Goal: Task Accomplishment & Management: Use online tool/utility

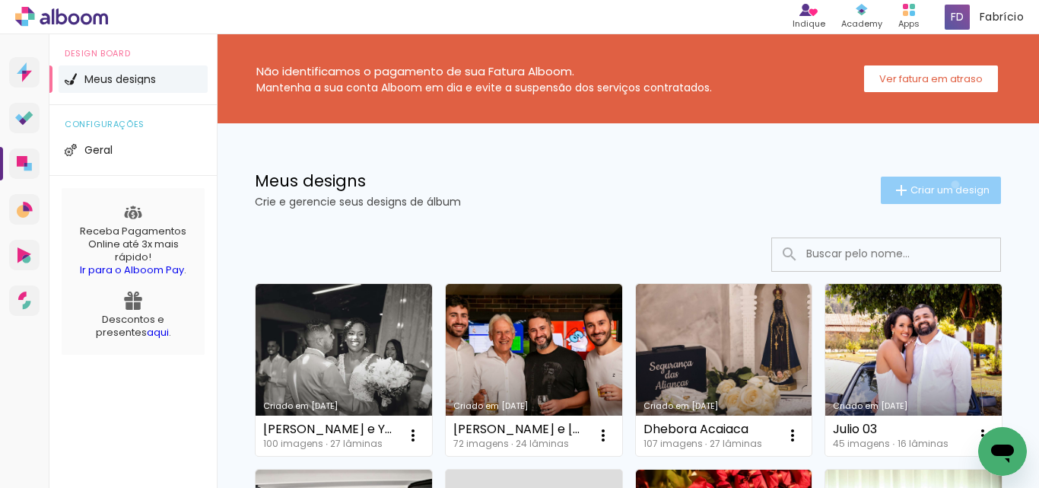
click at [941, 185] on span "Criar um design" at bounding box center [950, 190] width 79 height 10
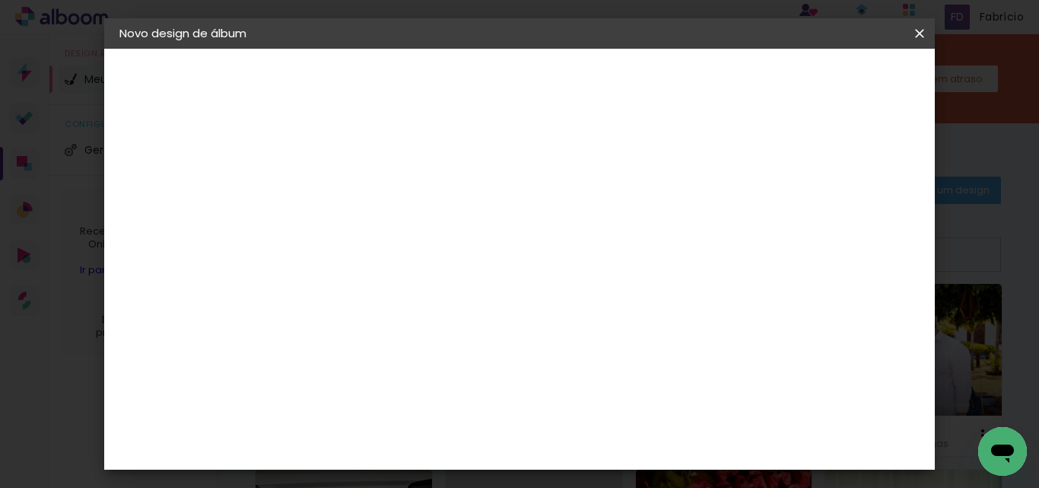
click at [368, 208] on input at bounding box center [368, 205] width 0 height 24
click at [368, 208] on input "[PERSON_NAME] e [DEMOGRAPHIC_DATA]" at bounding box center [368, 205] width 0 height 24
click at [368, 209] on input "[PERSON_NAME] e [DEMOGRAPHIC_DATA]" at bounding box center [368, 205] width 0 height 24
type input "[PERSON_NAME] e [DEMOGRAPHIC_DATA]"
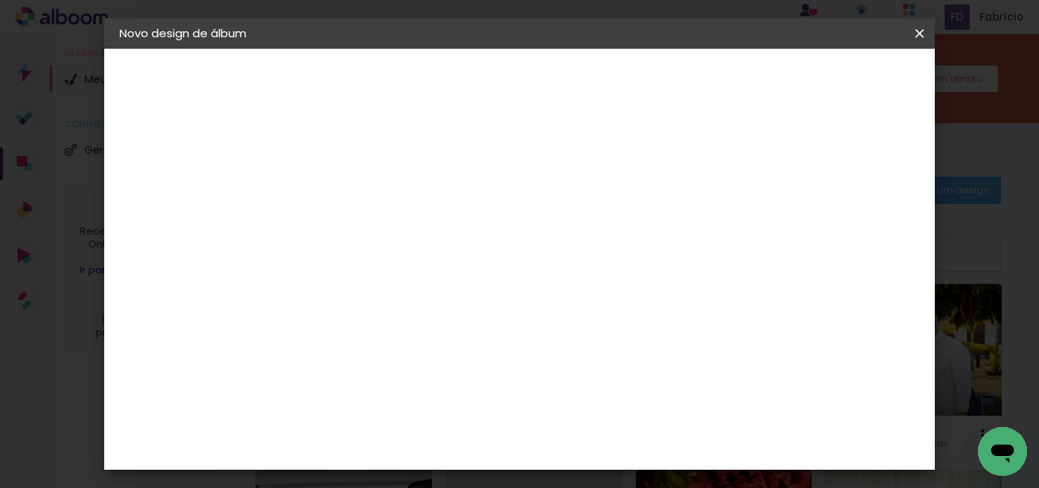
type paper-input "[PERSON_NAME] e [DEMOGRAPHIC_DATA]"
click at [0, 0] on slot "Avançar" at bounding box center [0, 0] width 0 height 0
click at [469, 288] on input at bounding box center [407, 289] width 154 height 19
type input "inove"
type paper-input "inove"
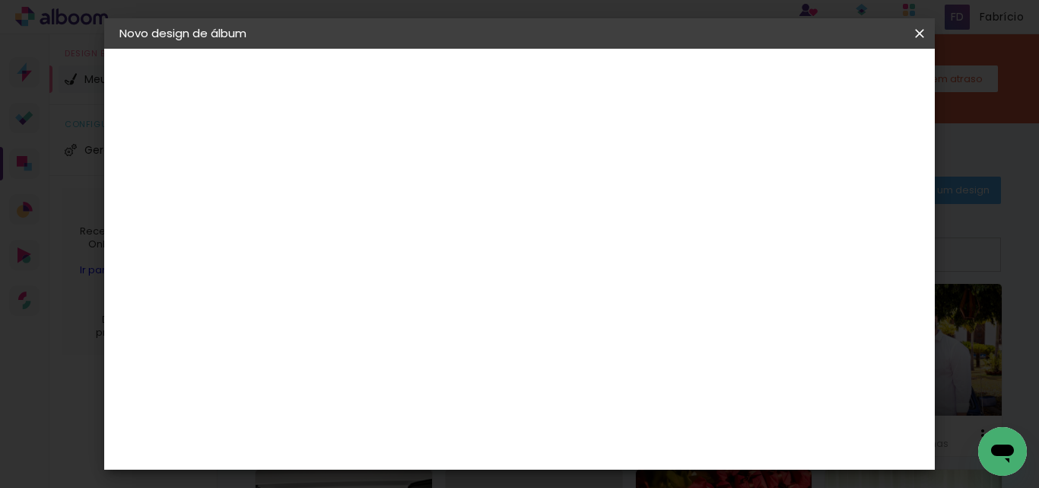
click at [439, 355] on paper-item "Inove" at bounding box center [392, 343] width 134 height 33
click at [612, 76] on paper-button "Avançar" at bounding box center [574, 81] width 75 height 26
click at [527, 304] on span "25 × 30 cm" at bounding box center [499, 319] width 56 height 31
click at [0, 0] on slot "Avançar" at bounding box center [0, 0] width 0 height 0
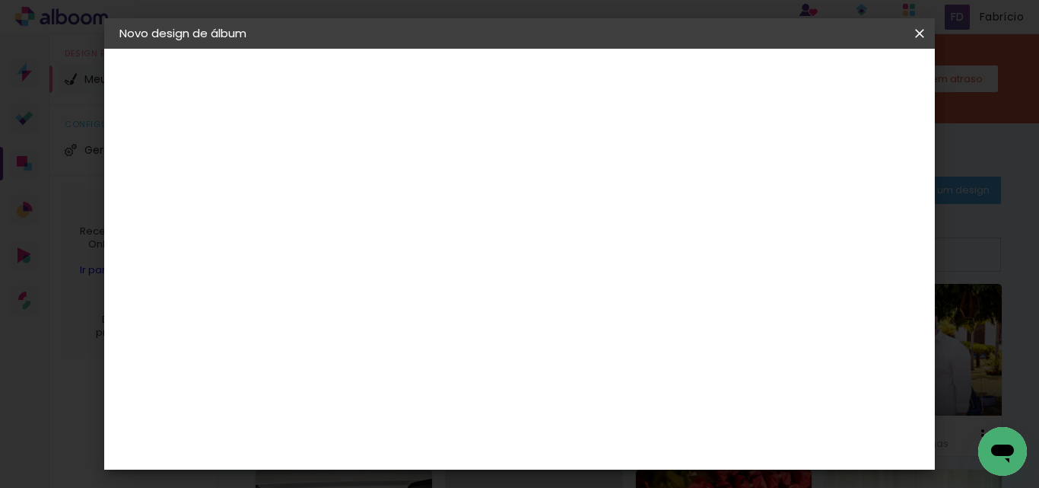
click at [602, 164] on div at bounding box center [595, 165] width 14 height 14
type paper-checkbox "on"
click at [687, 81] on span "Iniciar design" at bounding box center [661, 85] width 52 height 21
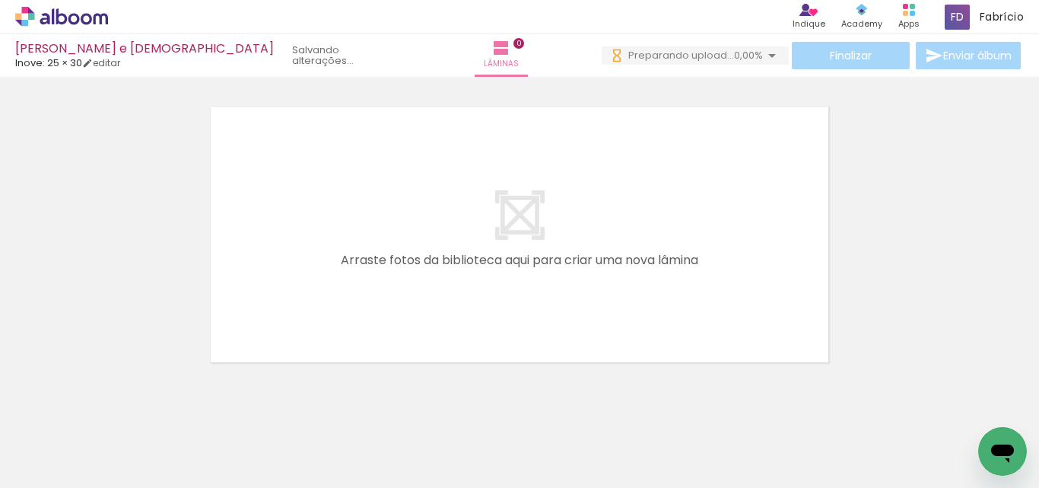
scroll to position [0, 3184]
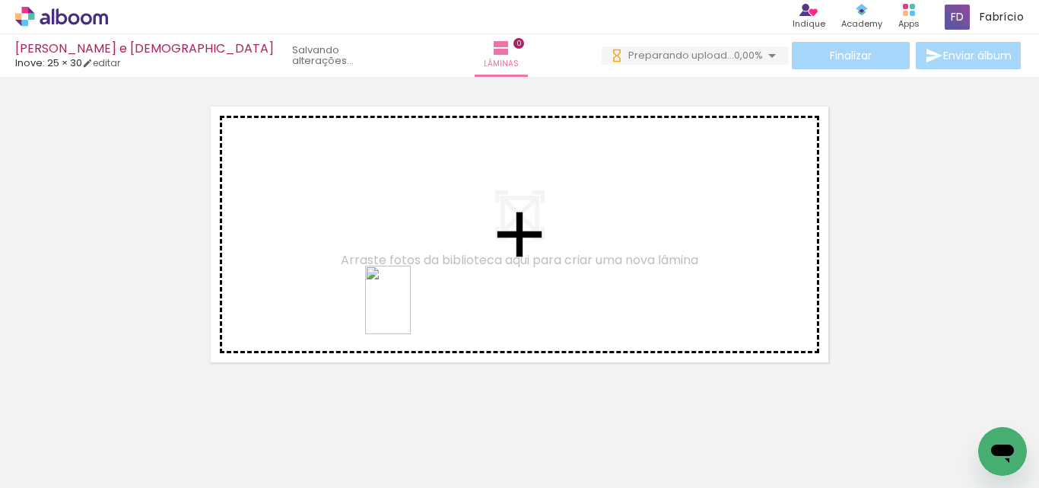
drag, startPoint x: 369, startPoint y: 451, endPoint x: 411, endPoint y: 311, distance: 146.1
click at [411, 311] on quentale-workspace at bounding box center [519, 244] width 1039 height 488
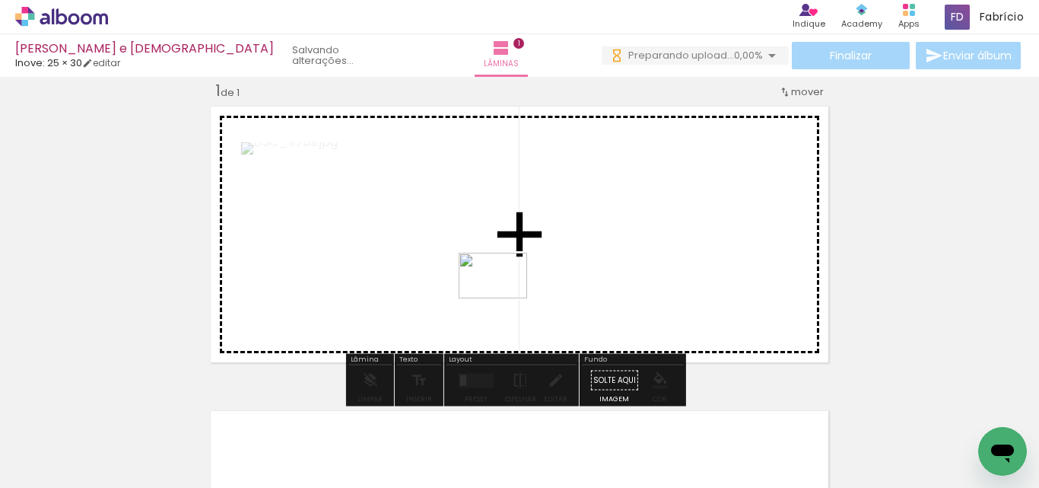
drag, startPoint x: 457, startPoint y: 445, endPoint x: 504, endPoint y: 298, distance: 154.2
click at [504, 298] on quentale-workspace at bounding box center [519, 244] width 1039 height 488
drag, startPoint x: 568, startPoint y: 445, endPoint x: 619, endPoint y: 259, distance: 192.5
click at [619, 259] on quentale-workspace at bounding box center [519, 244] width 1039 height 488
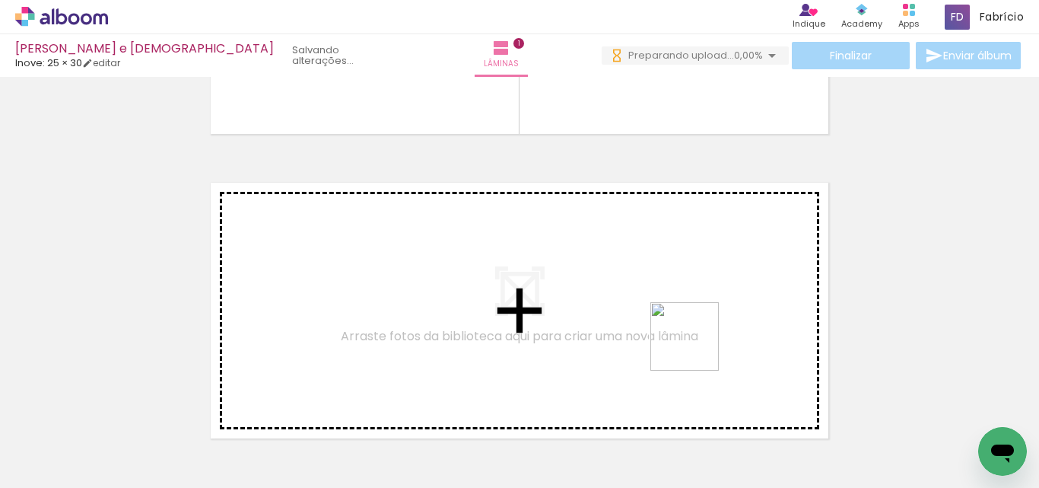
drag, startPoint x: 659, startPoint y: 449, endPoint x: 474, endPoint y: 455, distance: 185.0
click at [702, 315] on quentale-workspace at bounding box center [519, 244] width 1039 height 488
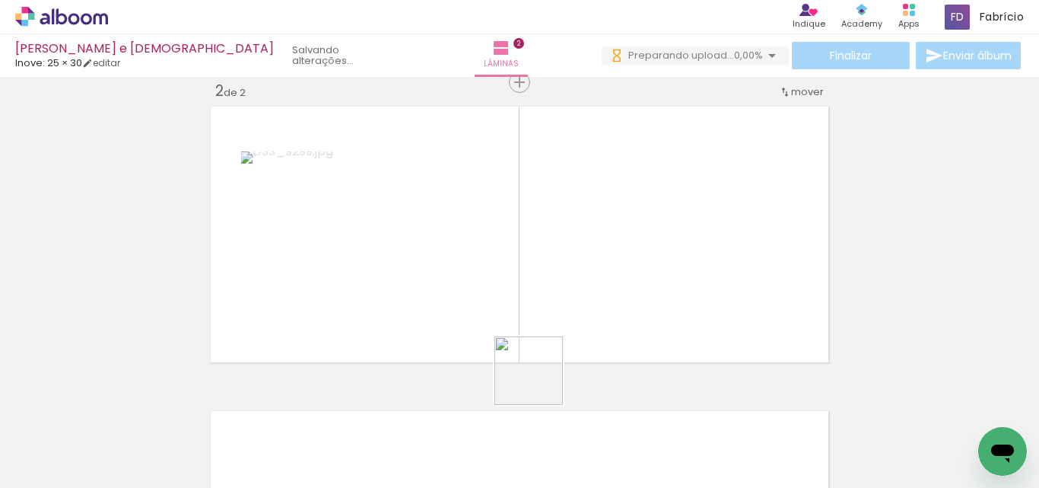
drag, startPoint x: 495, startPoint y: 439, endPoint x: 810, endPoint y: 443, distance: 314.3
click at [686, 241] on quentale-workspace at bounding box center [519, 244] width 1039 height 488
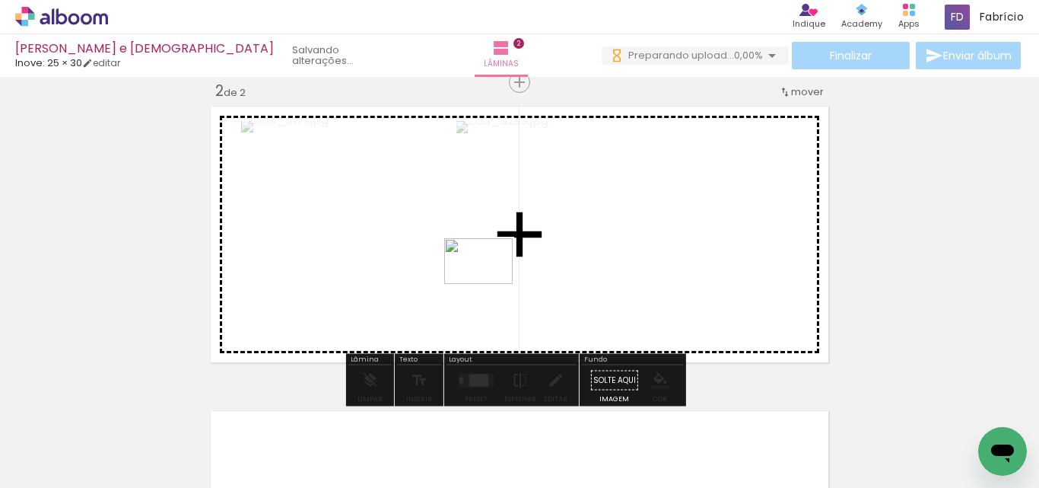
drag, startPoint x: 530, startPoint y: 449, endPoint x: 490, endPoint y: 282, distance: 172.2
click at [490, 282] on quentale-workspace at bounding box center [519, 244] width 1039 height 488
click at [490, 282] on div at bounding box center [625, 234] width 339 height 226
drag, startPoint x: 609, startPoint y: 440, endPoint x: 545, endPoint y: 234, distance: 215.1
click at [545, 234] on quentale-workspace at bounding box center [519, 244] width 1039 height 488
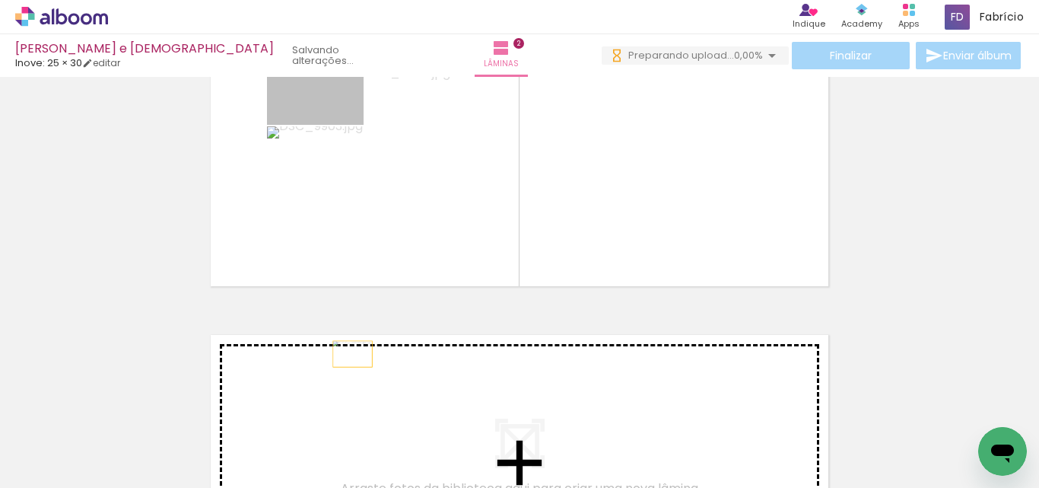
drag, startPoint x: 341, startPoint y: 107, endPoint x: 355, endPoint y: 352, distance: 245.4
click at [355, 352] on div "Inserir lâmina 1 de 2 Inserir lâmina 2 de 2" at bounding box center [519, 139] width 1039 height 914
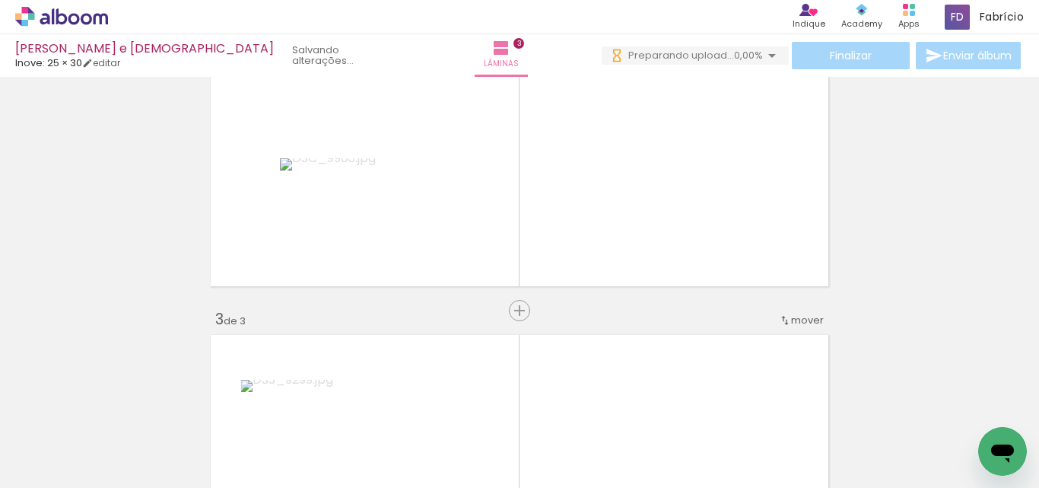
scroll to position [628, 0]
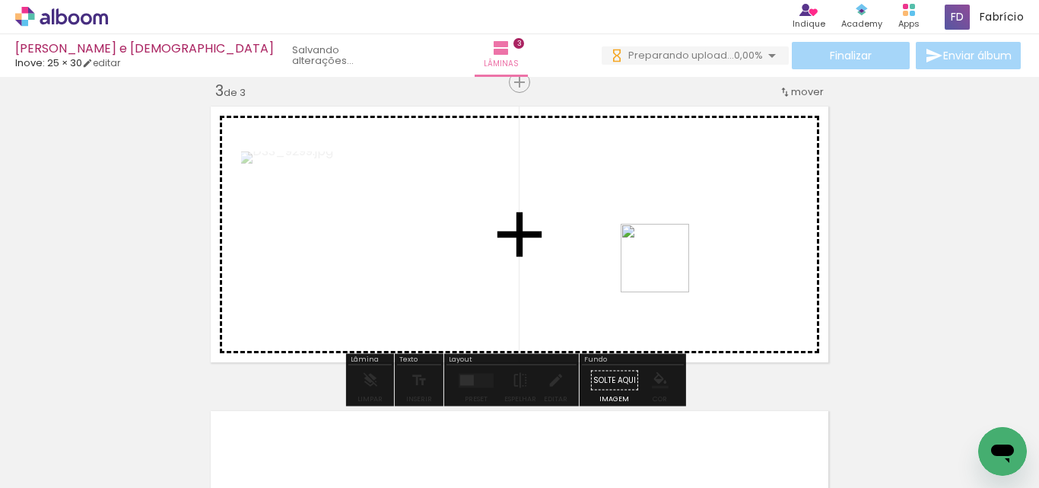
drag, startPoint x: 709, startPoint y: 438, endPoint x: 667, endPoint y: 269, distance: 174.9
click at [667, 269] on quentale-workspace at bounding box center [519, 244] width 1039 height 488
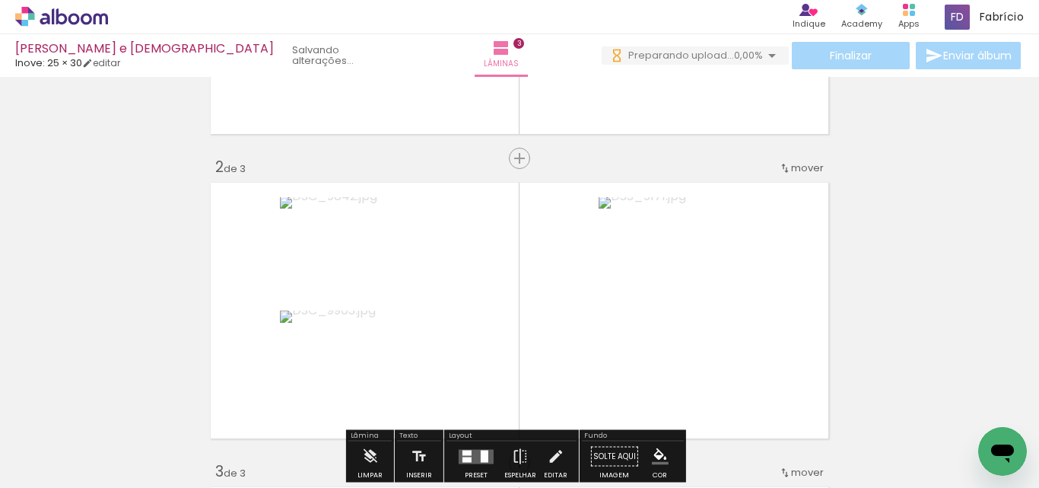
scroll to position [324, 0]
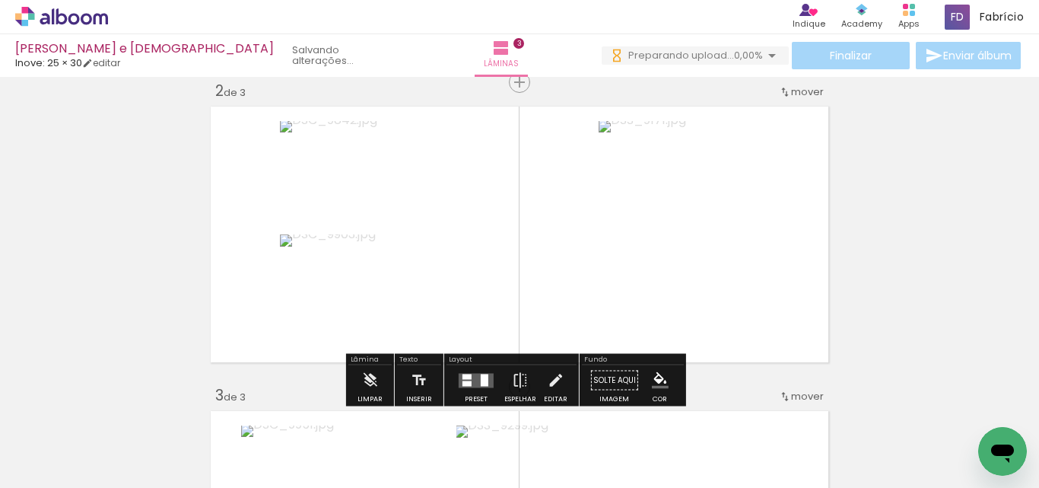
click at [481, 382] on div at bounding box center [485, 380] width 8 height 12
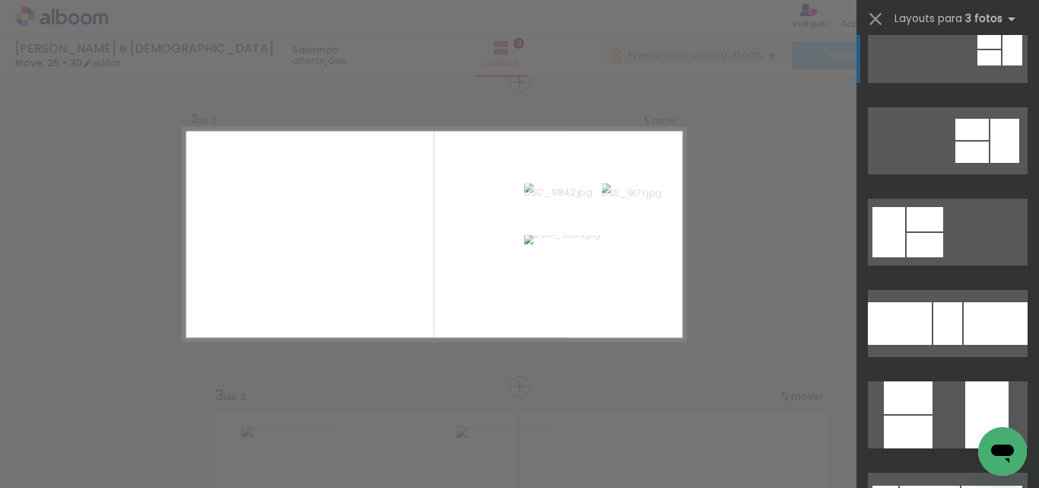
scroll to position [304, 0]
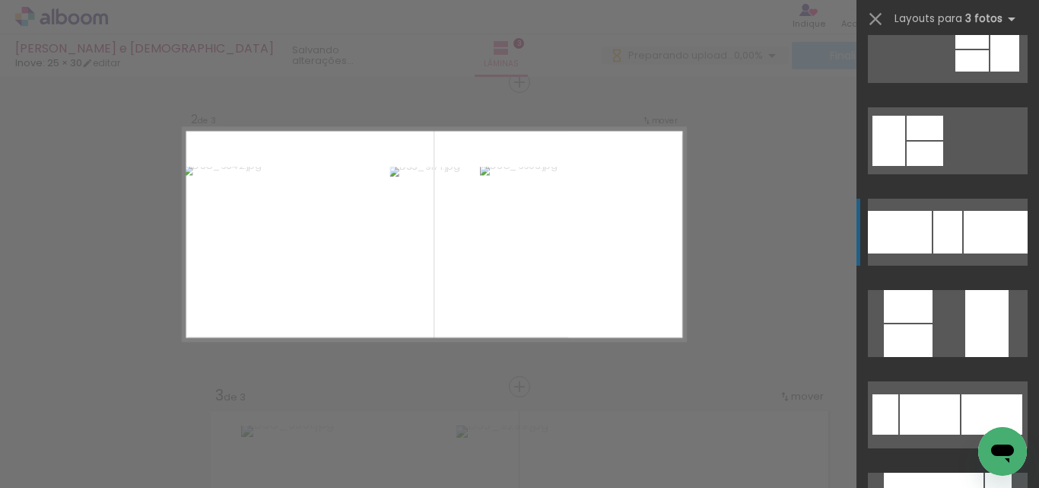
click at [979, 222] on div at bounding box center [996, 232] width 64 height 43
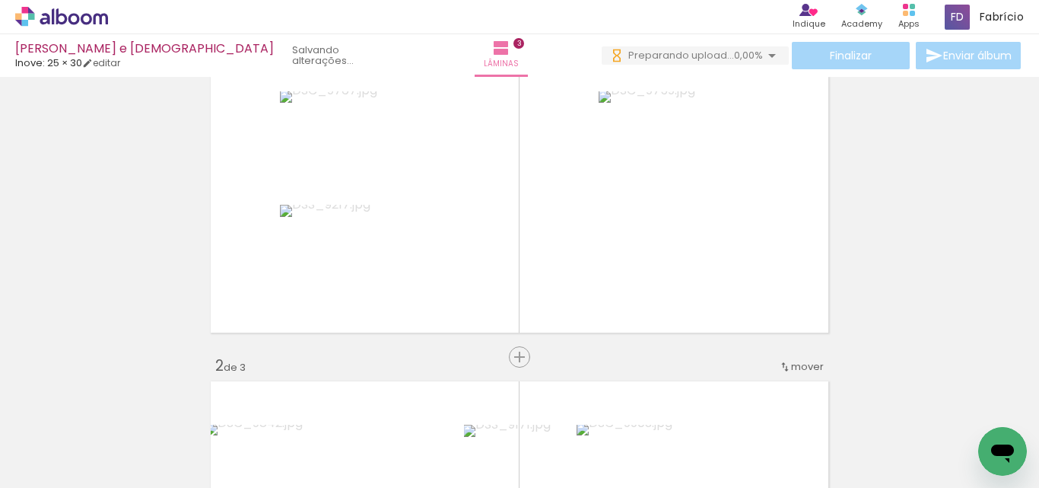
scroll to position [76, 0]
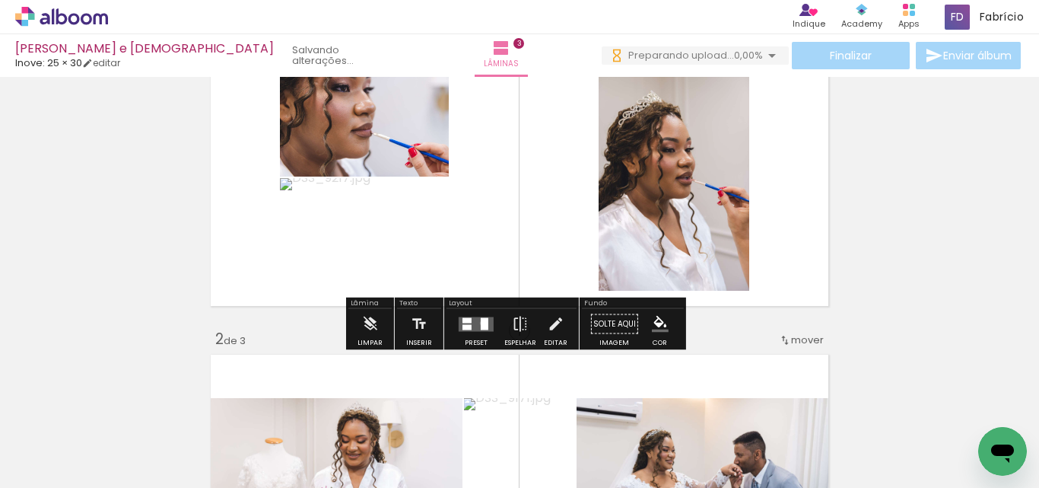
click at [481, 323] on div at bounding box center [485, 323] width 8 height 12
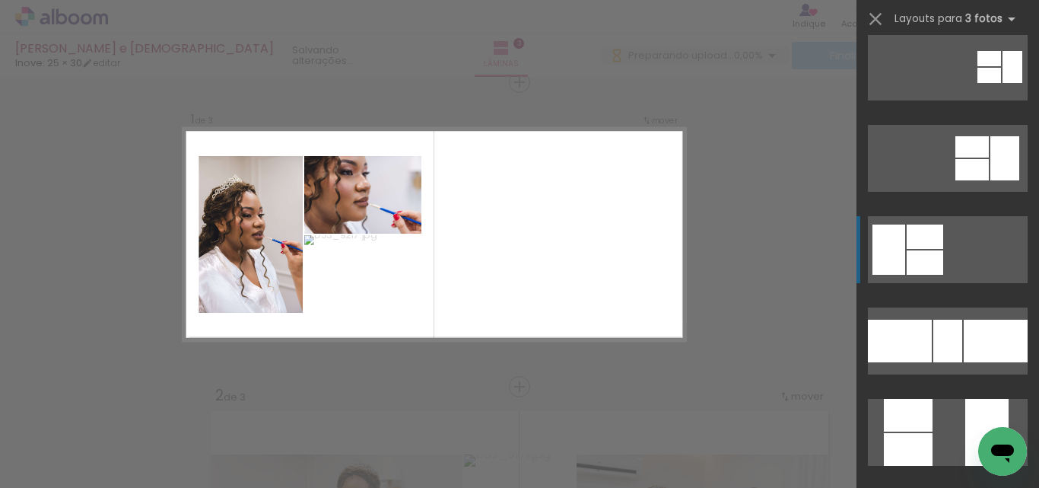
scroll to position [228, 0]
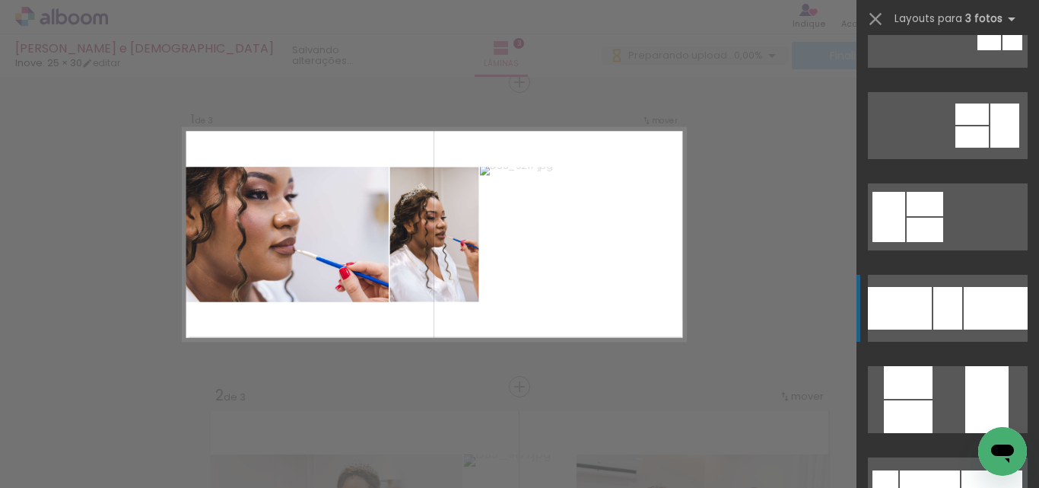
click at [987, 296] on div at bounding box center [996, 308] width 64 height 43
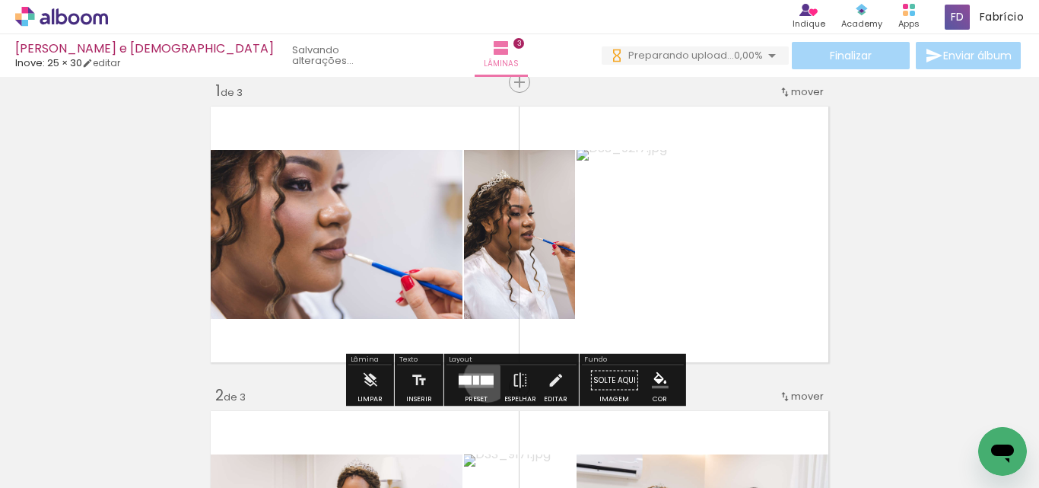
click at [484, 378] on div at bounding box center [487, 379] width 13 height 9
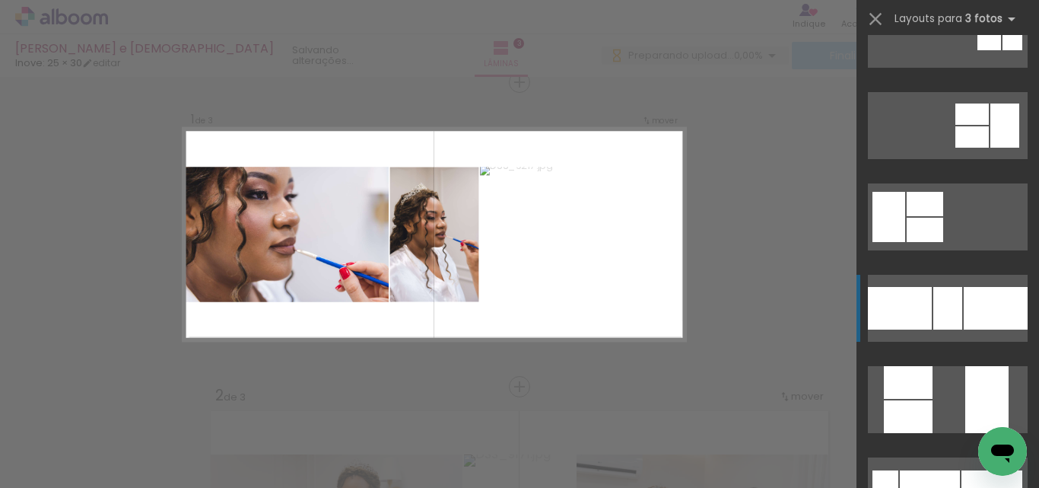
scroll to position [457, 0]
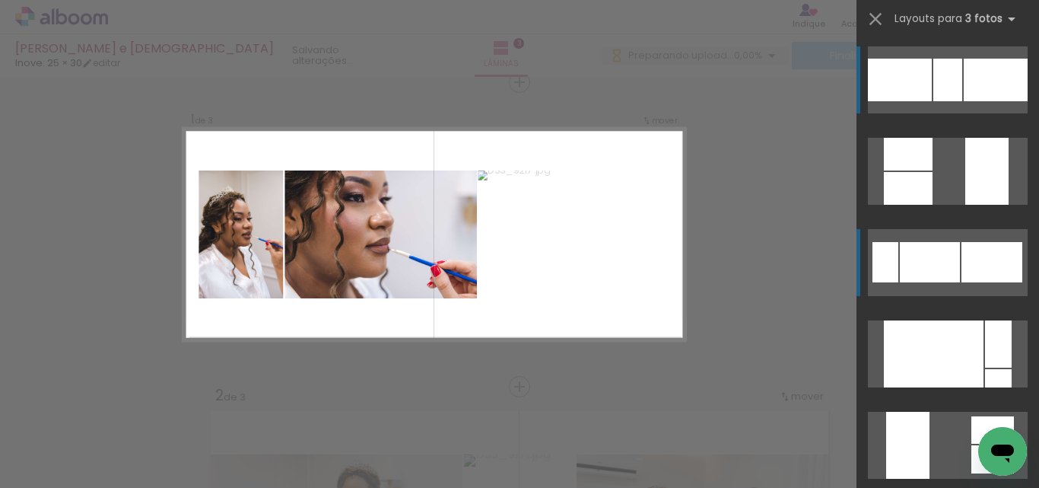
click at [1017, 250] on div at bounding box center [992, 262] width 61 height 40
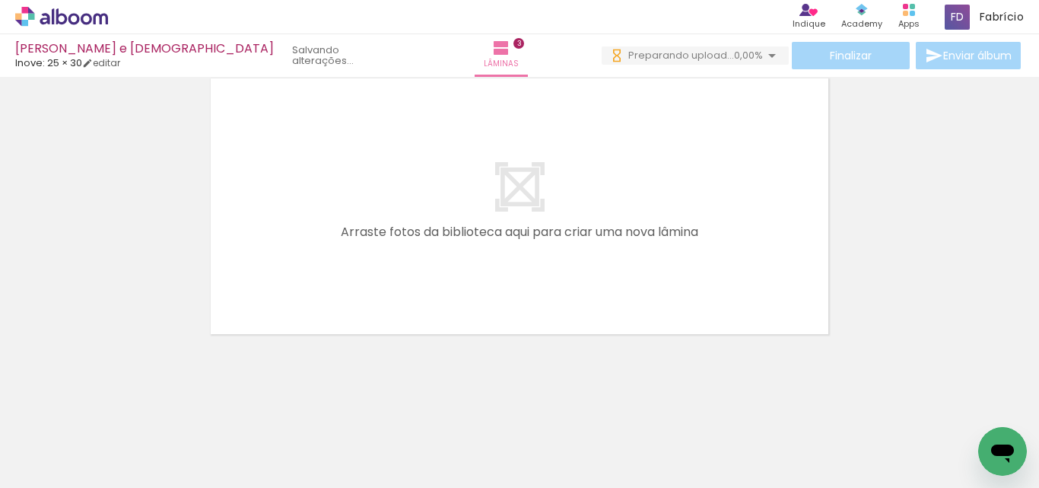
scroll to position [0, 4256]
drag, startPoint x: 521, startPoint y: 444, endPoint x: 590, endPoint y: 446, distance: 68.5
click at [521, 285] on quentale-workspace at bounding box center [519, 244] width 1039 height 488
click at [521, 285] on quentale-layouter at bounding box center [519, 206] width 628 height 266
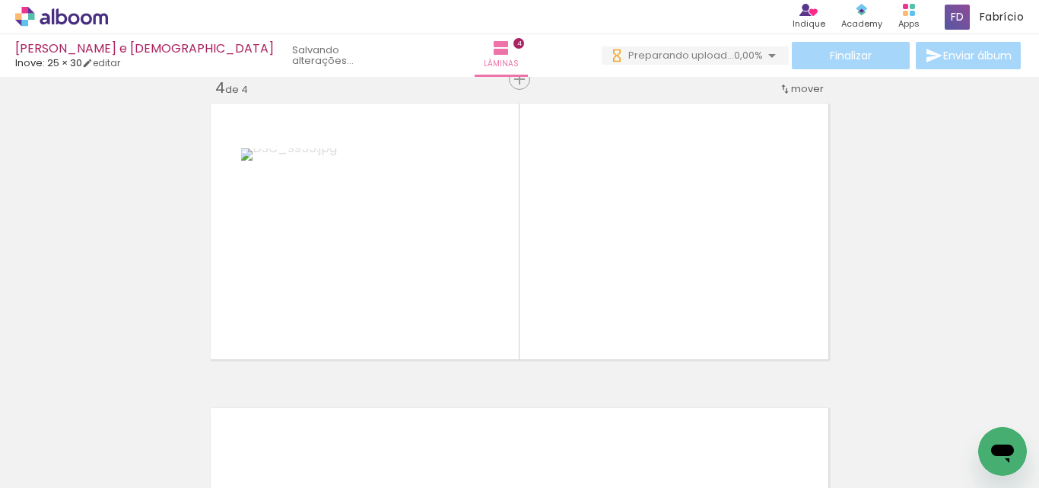
scroll to position [933, 0]
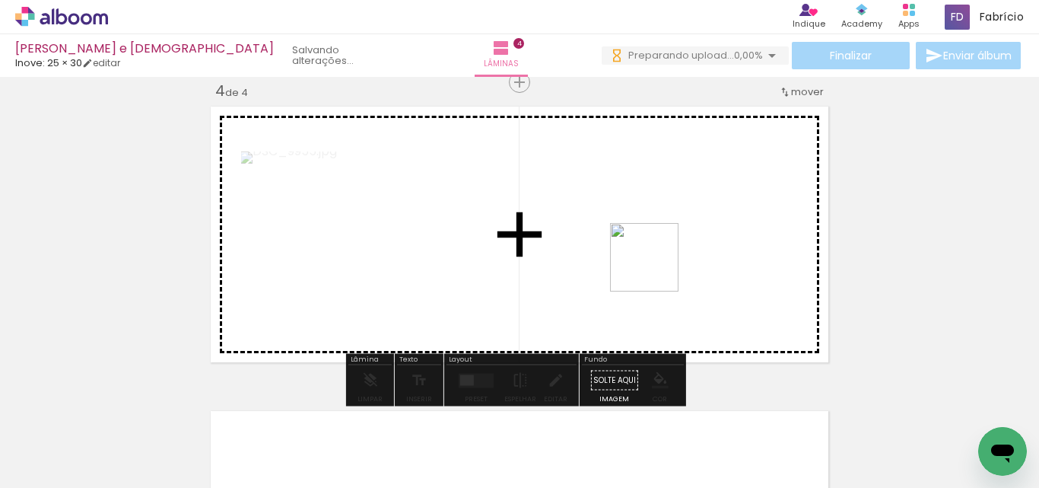
drag, startPoint x: 598, startPoint y: 454, endPoint x: 634, endPoint y: 425, distance: 46.0
click at [657, 265] on quentale-workspace at bounding box center [519, 244] width 1039 height 488
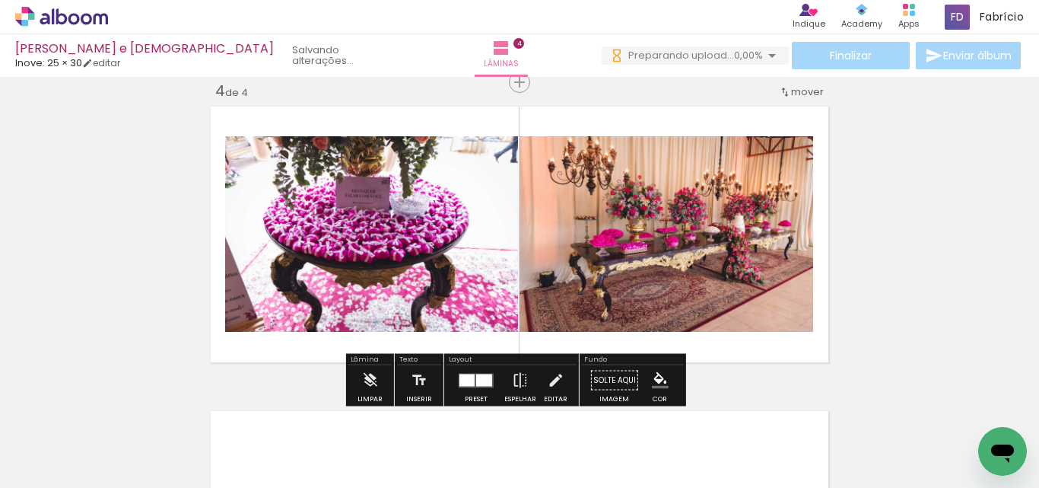
scroll to position [0, 6760]
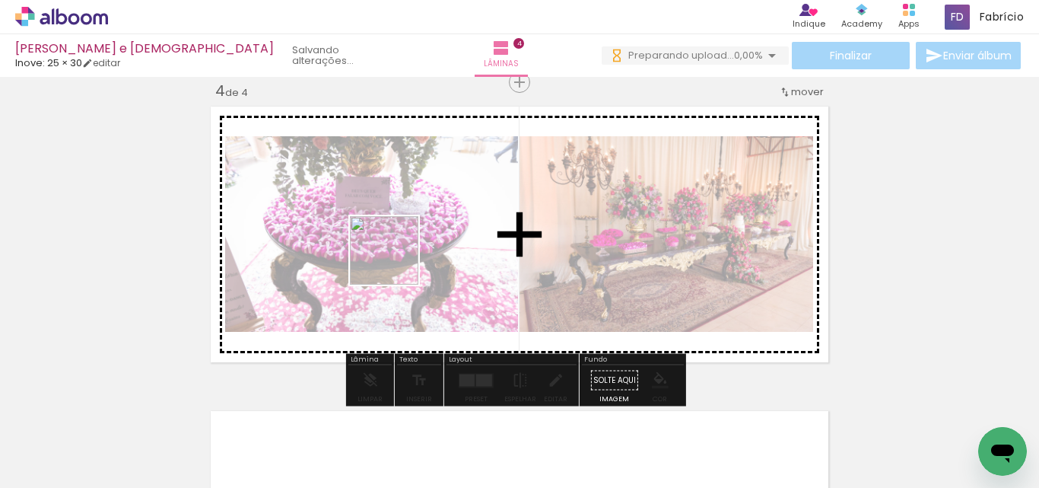
drag, startPoint x: 304, startPoint y: 444, endPoint x: 397, endPoint y: 259, distance: 207.2
click at [397, 259] on quentale-workspace at bounding box center [519, 244] width 1039 height 488
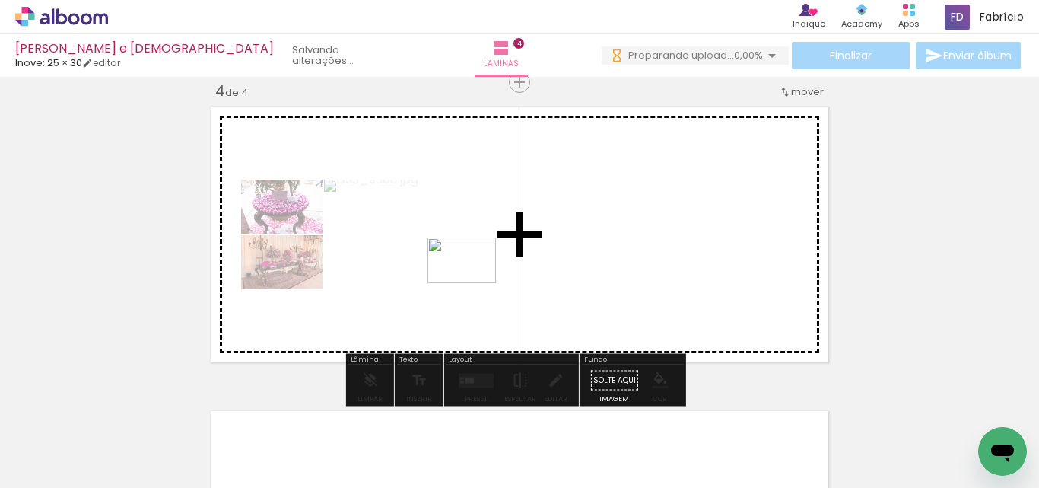
drag, startPoint x: 222, startPoint y: 445, endPoint x: 479, endPoint y: 279, distance: 306.0
click at [479, 279] on quentale-workspace at bounding box center [519, 244] width 1039 height 488
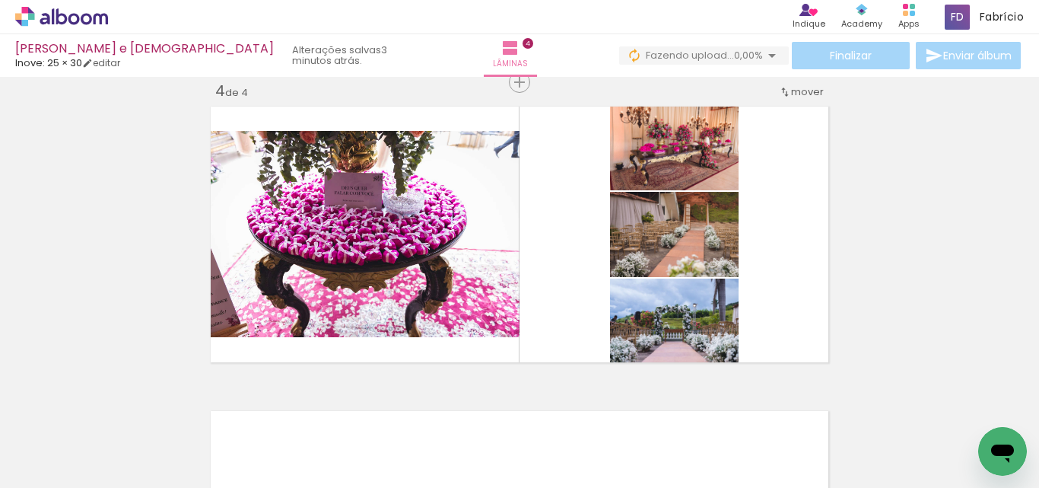
scroll to position [0, 0]
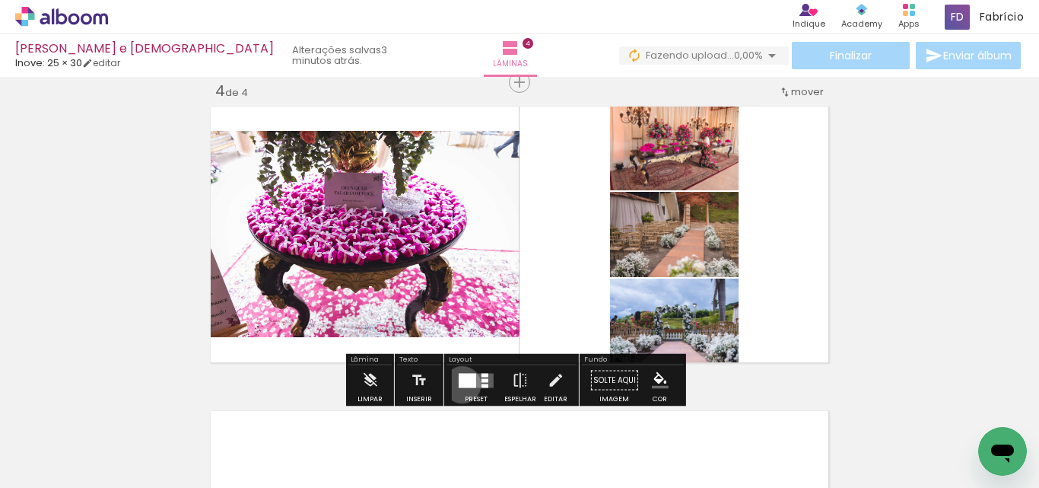
click at [459, 383] on div at bounding box center [468, 380] width 18 height 14
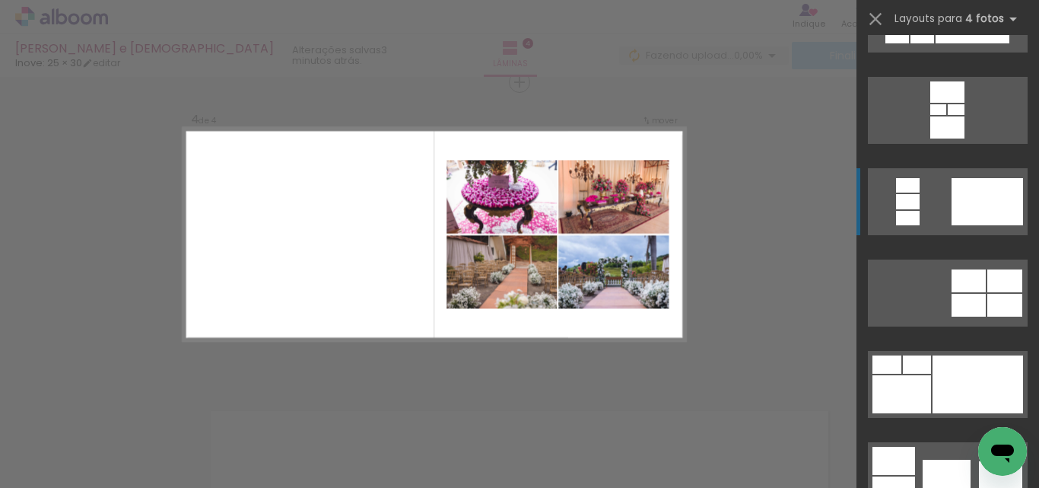
scroll to position [228, 0]
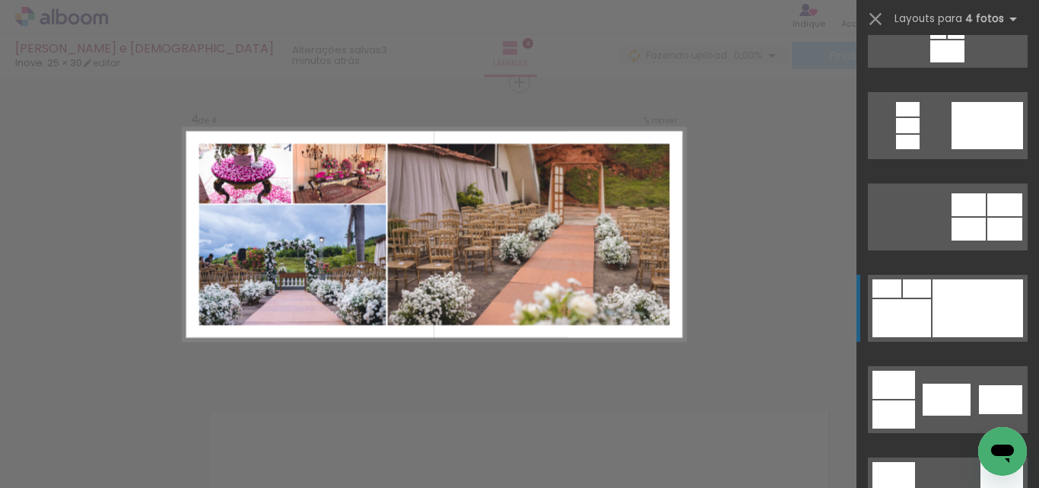
click at [973, 313] on div at bounding box center [978, 308] width 91 height 58
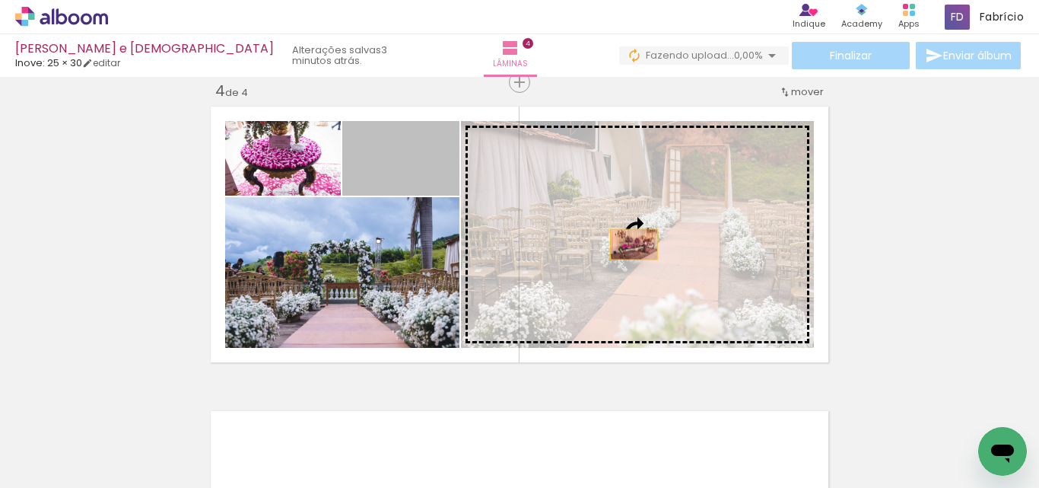
drag, startPoint x: 415, startPoint y: 173, endPoint x: 628, endPoint y: 244, distance: 224.5
click at [0, 0] on slot at bounding box center [0, 0] width 0 height 0
